Goal: Task Accomplishment & Management: Manage account settings

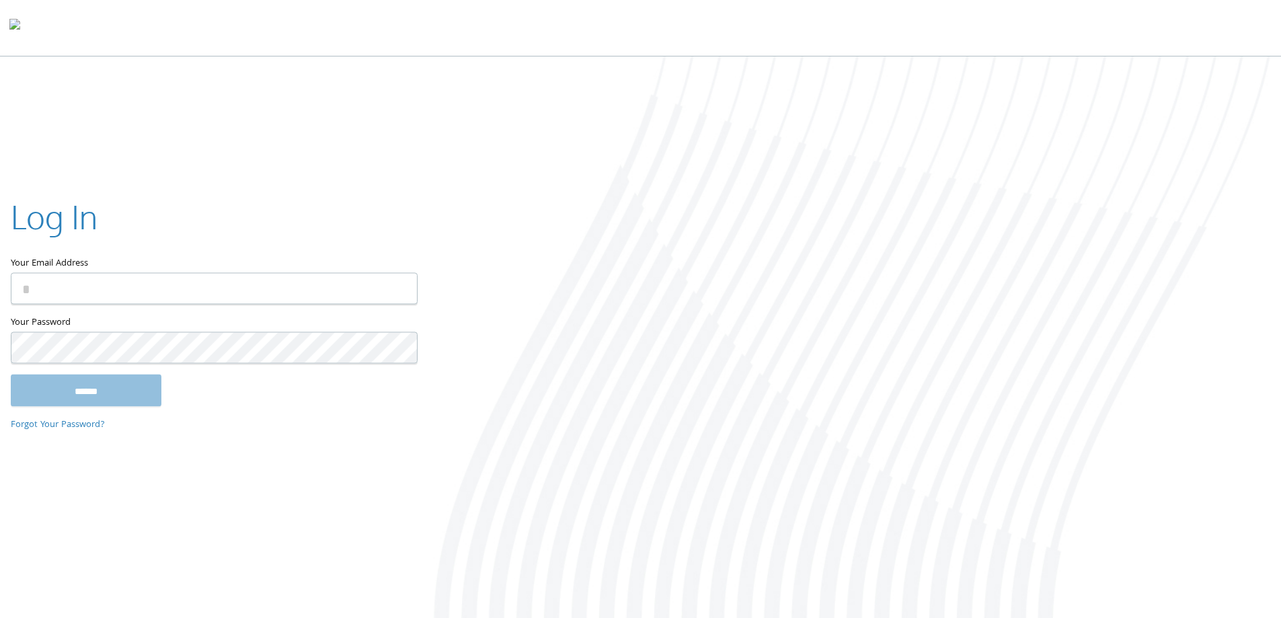
type input "**********"
click at [101, 393] on input "******" at bounding box center [86, 390] width 151 height 32
type input "**********"
click at [118, 393] on input "******" at bounding box center [86, 390] width 151 height 32
